Goal: Complete application form

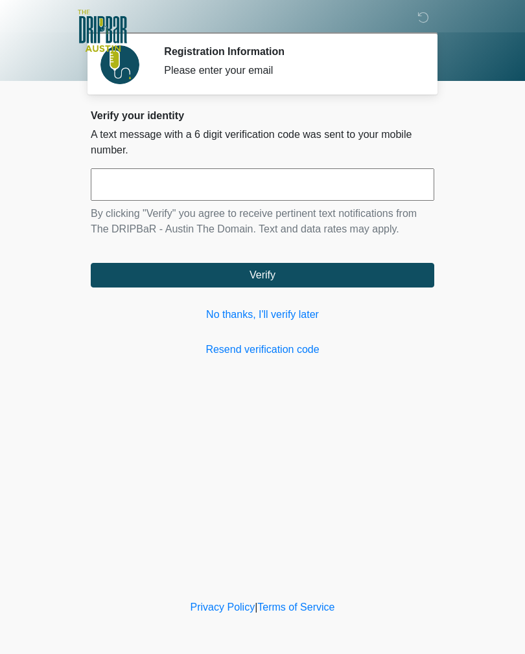
click at [287, 352] on link "Resend verification code" at bounding box center [262, 350] width 343 height 16
click at [283, 310] on link "No thanks, I'll verify later" at bounding box center [262, 315] width 343 height 16
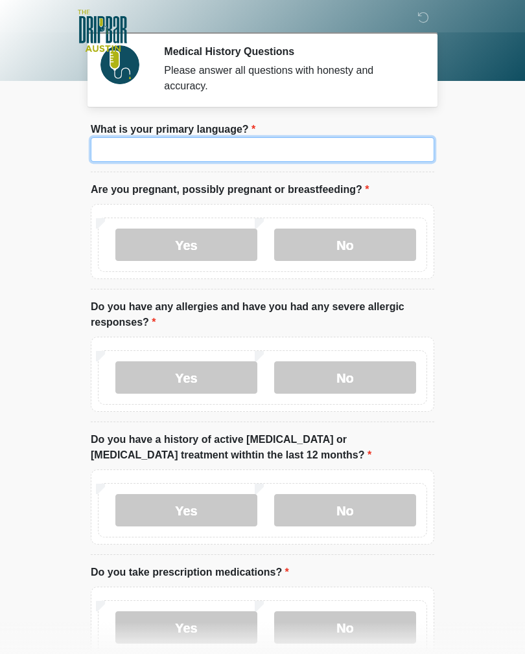
click at [324, 148] on input "What is your primary language?" at bounding box center [262, 149] width 343 height 25
type input "*******"
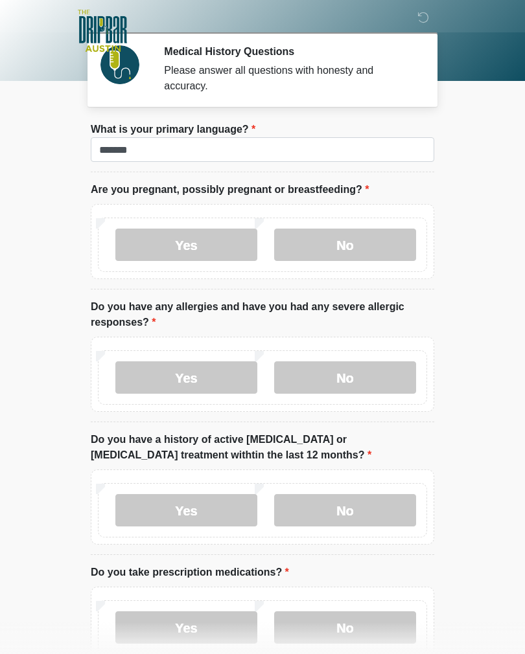
click at [373, 238] on label "No" at bounding box center [345, 245] width 142 height 32
click at [381, 374] on label "No" at bounding box center [345, 377] width 142 height 32
click at [376, 519] on label "No" at bounding box center [345, 510] width 142 height 32
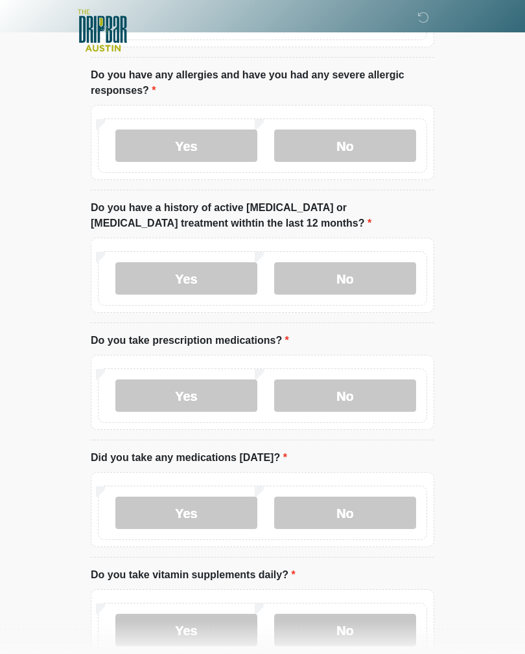
click at [204, 398] on label "Yes" at bounding box center [186, 396] width 142 height 32
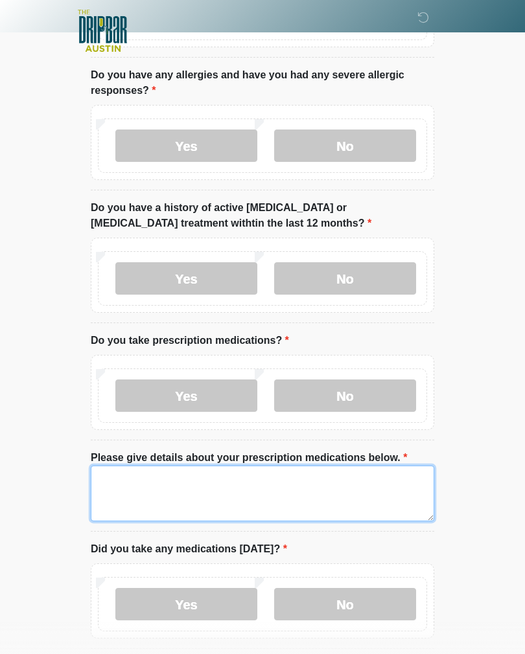
click at [258, 494] on textarea "Please give details about your prescription medications below." at bounding box center [262, 494] width 343 height 56
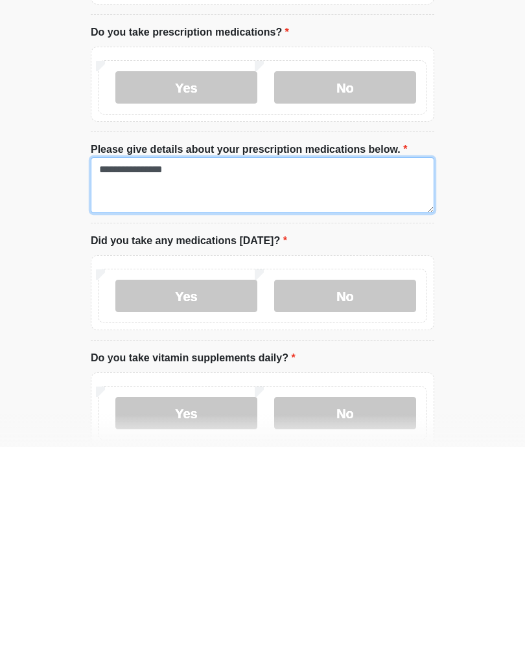
scroll to position [361, 0]
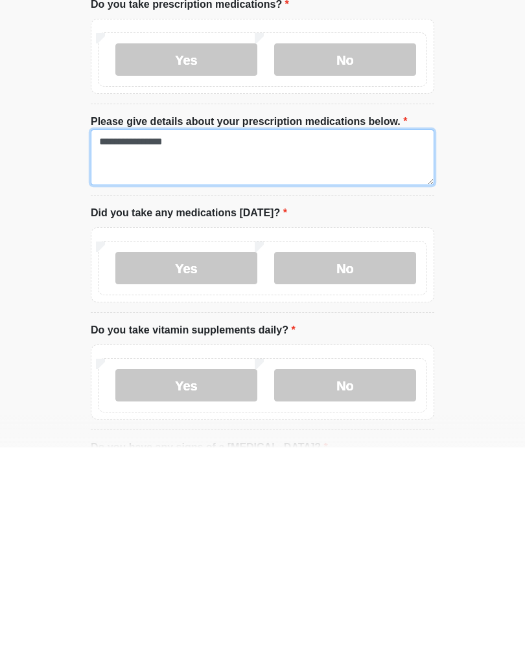
type textarea "**********"
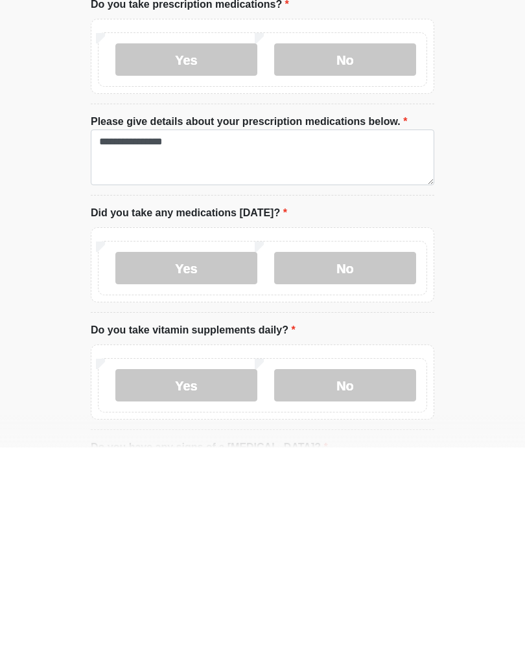
click at [188, 459] on label "Yes" at bounding box center [186, 475] width 142 height 32
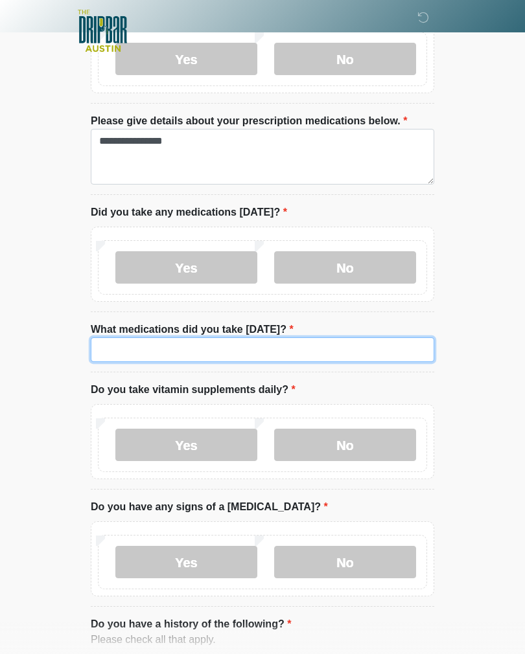
click at [330, 347] on input "What medications did you take today?" at bounding box center [262, 349] width 343 height 25
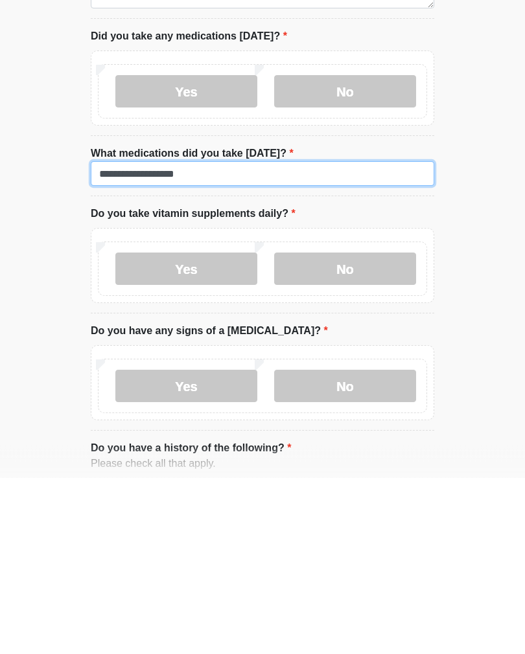
type input "**********"
click at [369, 429] on label "No" at bounding box center [345, 445] width 142 height 32
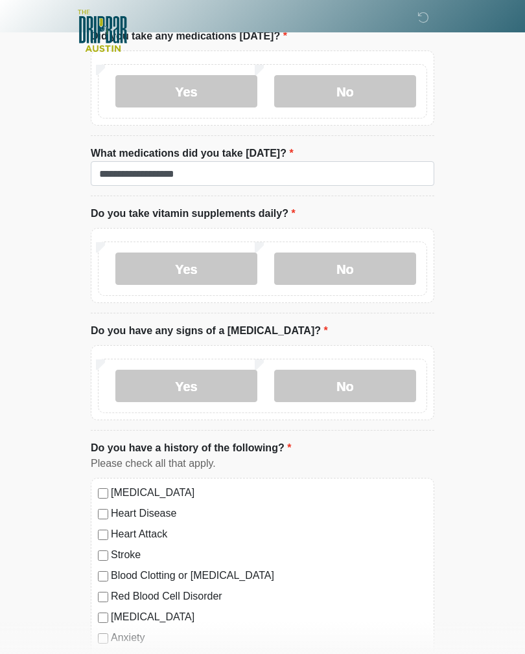
click at [380, 383] on label "No" at bounding box center [345, 386] width 142 height 32
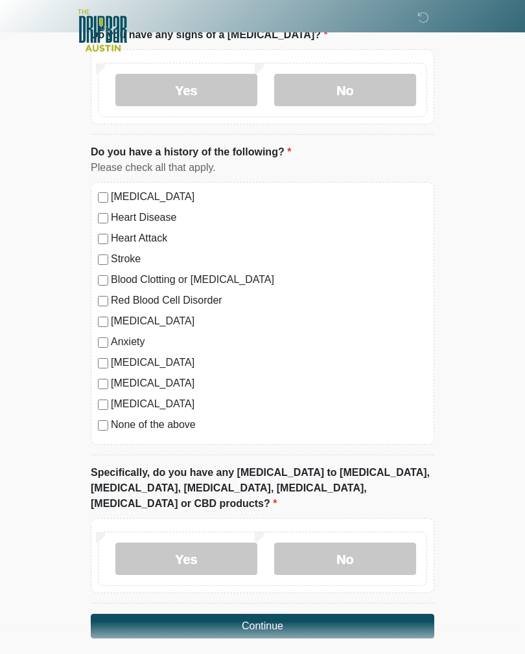
scroll to position [1056, 0]
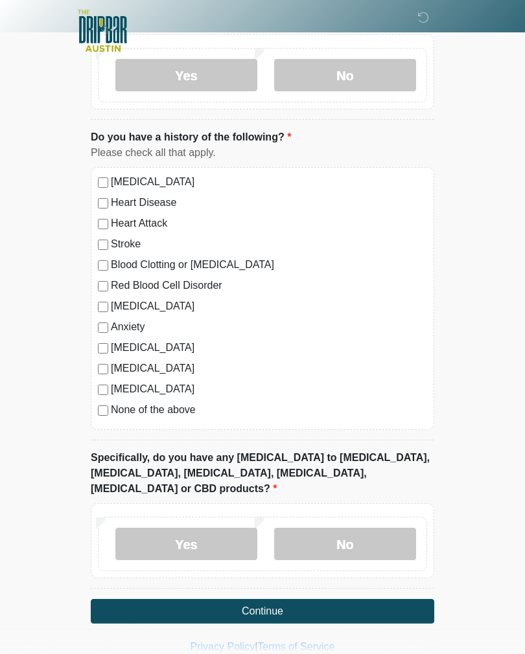
click at [374, 528] on label "No" at bounding box center [345, 544] width 142 height 32
click at [316, 600] on button "Continue" at bounding box center [262, 611] width 343 height 25
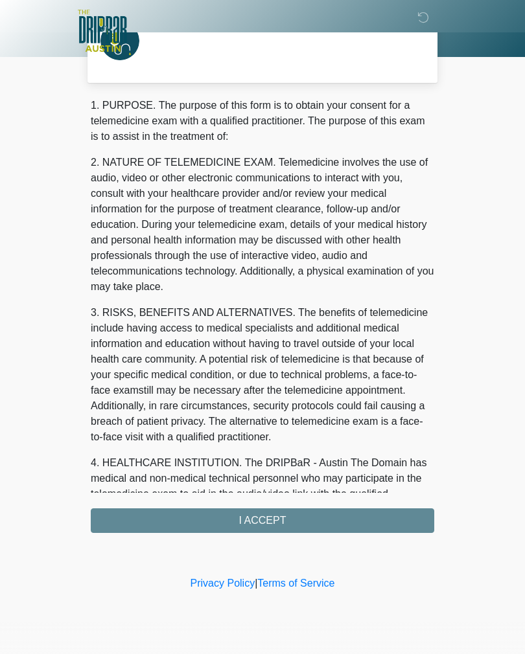
scroll to position [0, 0]
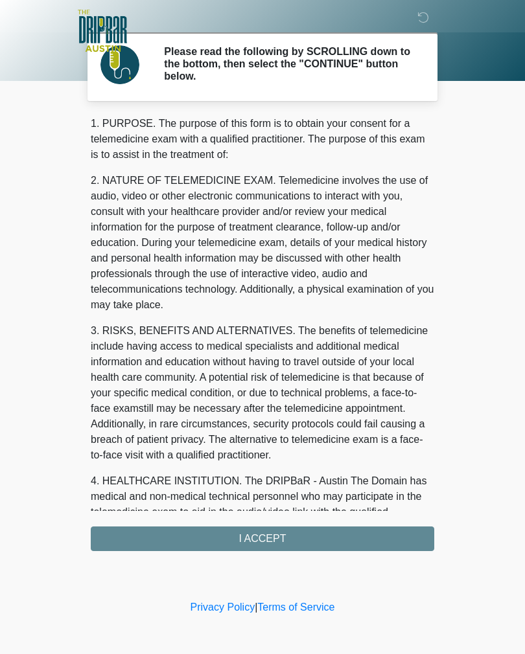
click at [312, 539] on div "1. PURPOSE. The purpose of this form is to obtain your consent for a telemedici…" at bounding box center [262, 333] width 343 height 435
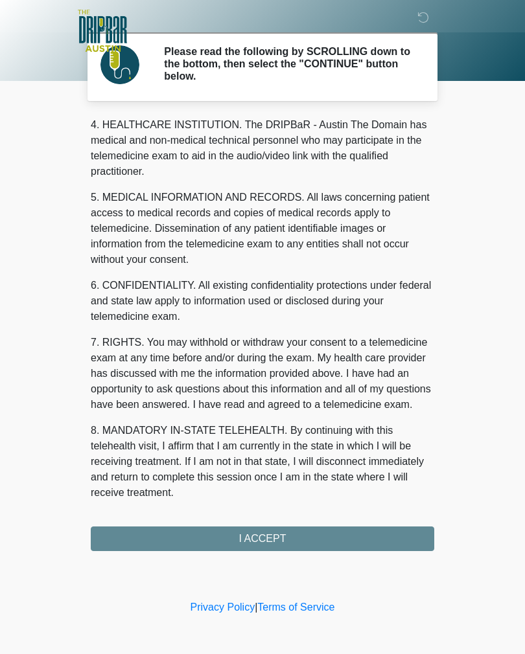
scroll to position [372, 0]
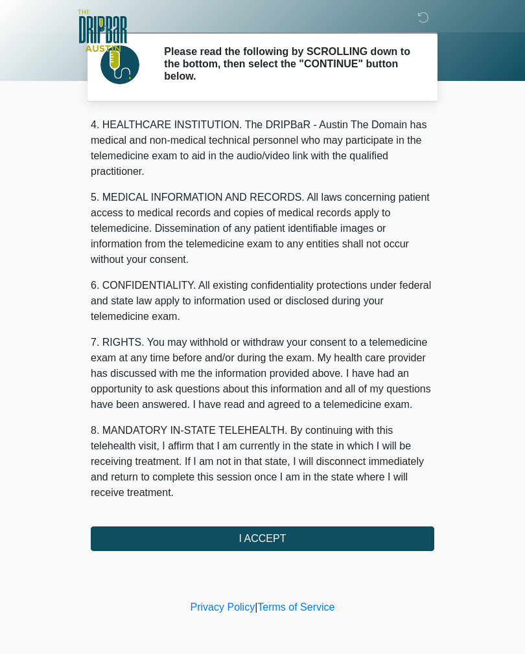
click at [268, 541] on button "I ACCEPT" at bounding box center [262, 539] width 343 height 25
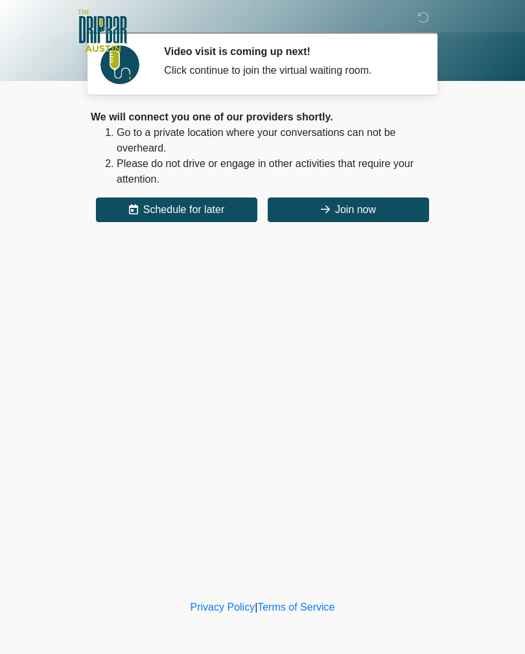
click at [385, 205] on button "Join now" at bounding box center [347, 210] width 161 height 25
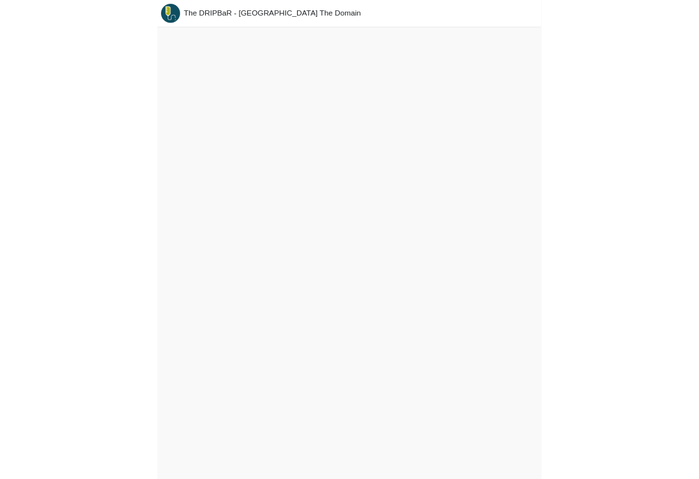
scroll to position [24, 0]
